Goal: Transaction & Acquisition: Purchase product/service

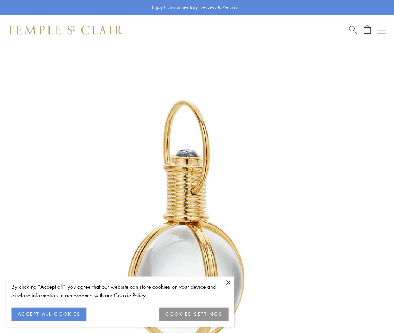
scroll to position [196, 0]
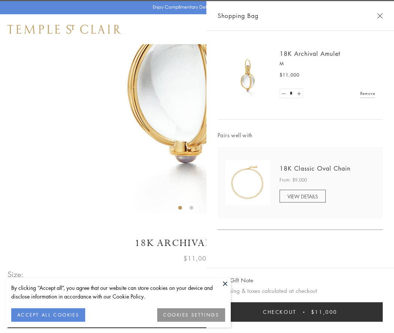
click at [300, 312] on button "Checkout $11,000" at bounding box center [300, 312] width 165 height 20
